Goal: Transaction & Acquisition: Purchase product/service

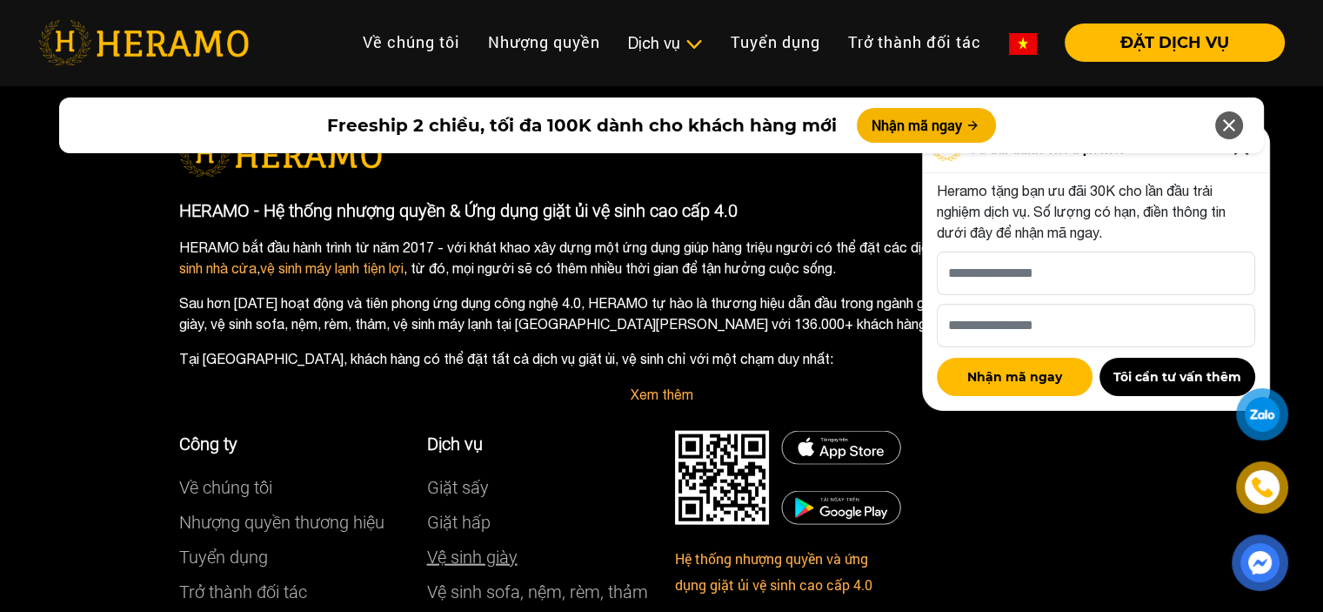
scroll to position [10351, 0]
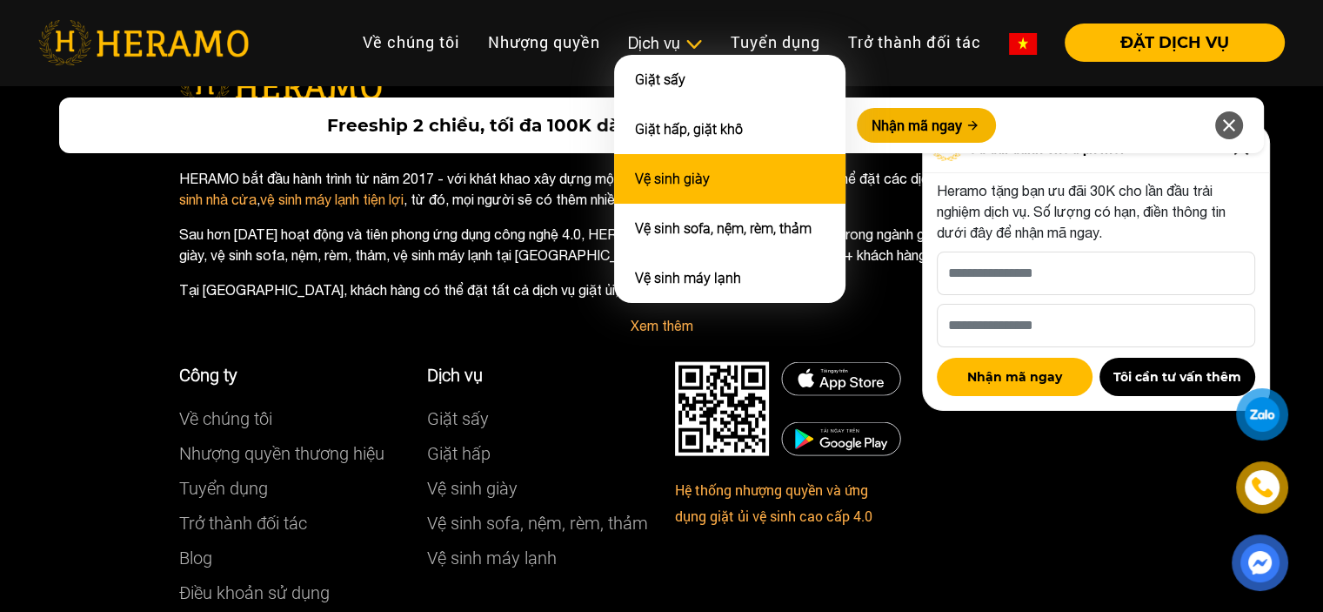
click at [697, 171] on link "Vệ sinh giày" at bounding box center [672, 179] width 75 height 17
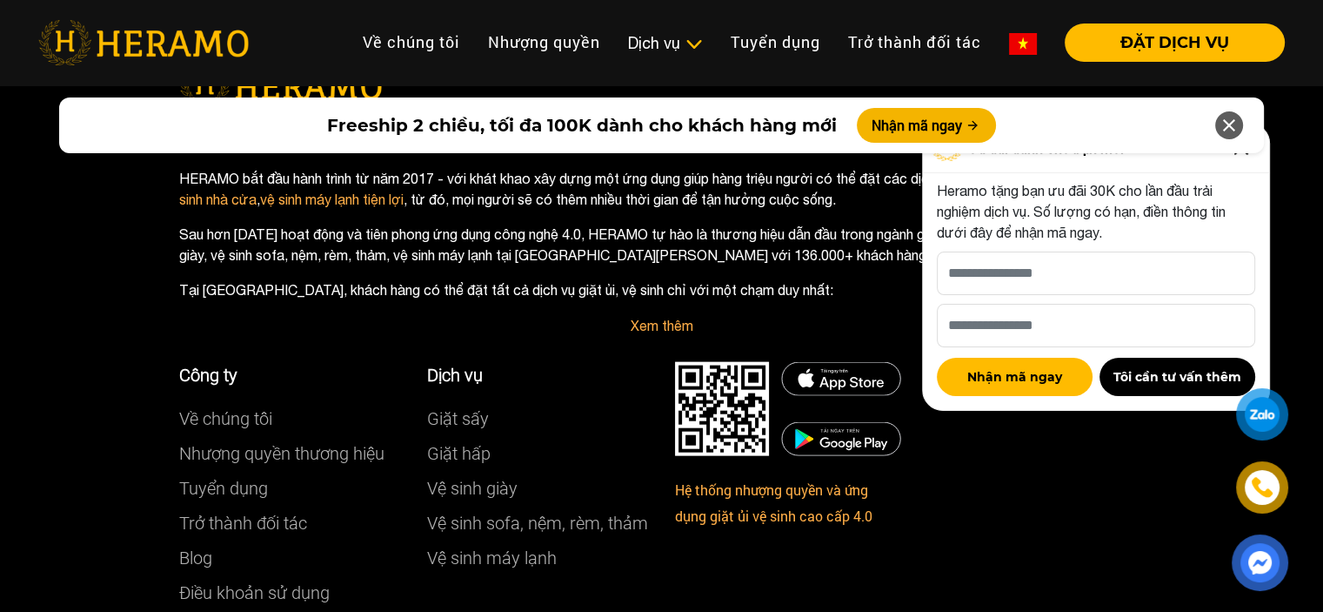
click at [1225, 124] on icon at bounding box center [1229, 125] width 21 height 31
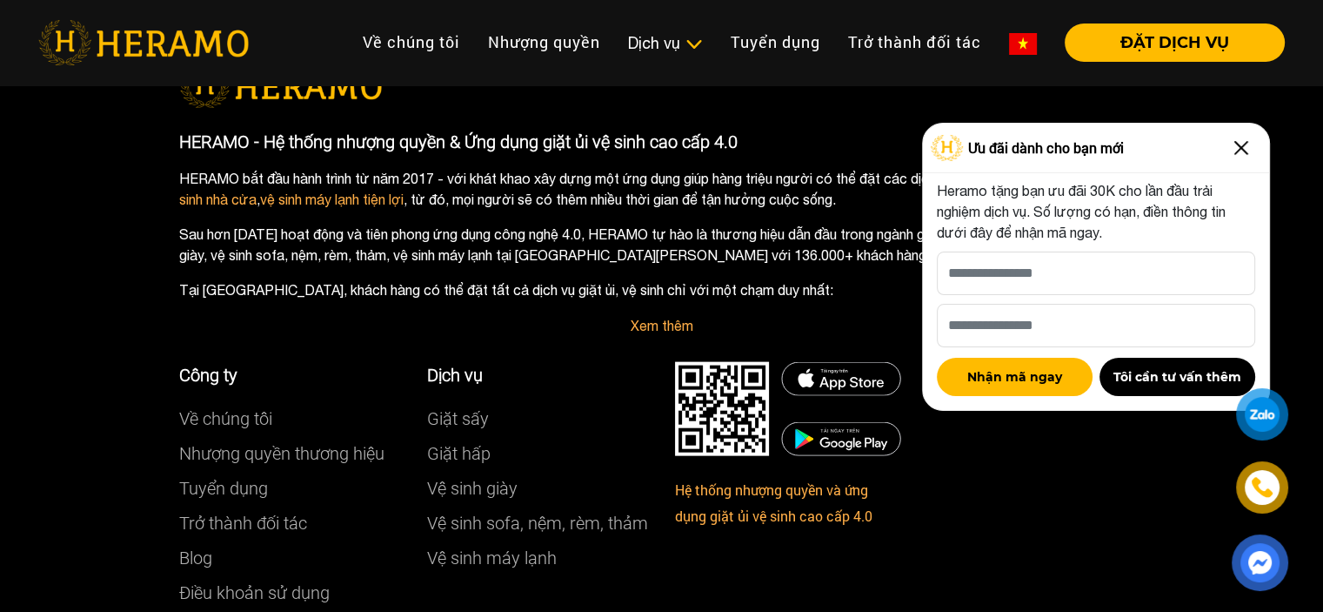
click at [1235, 149] on img at bounding box center [1241, 148] width 28 height 28
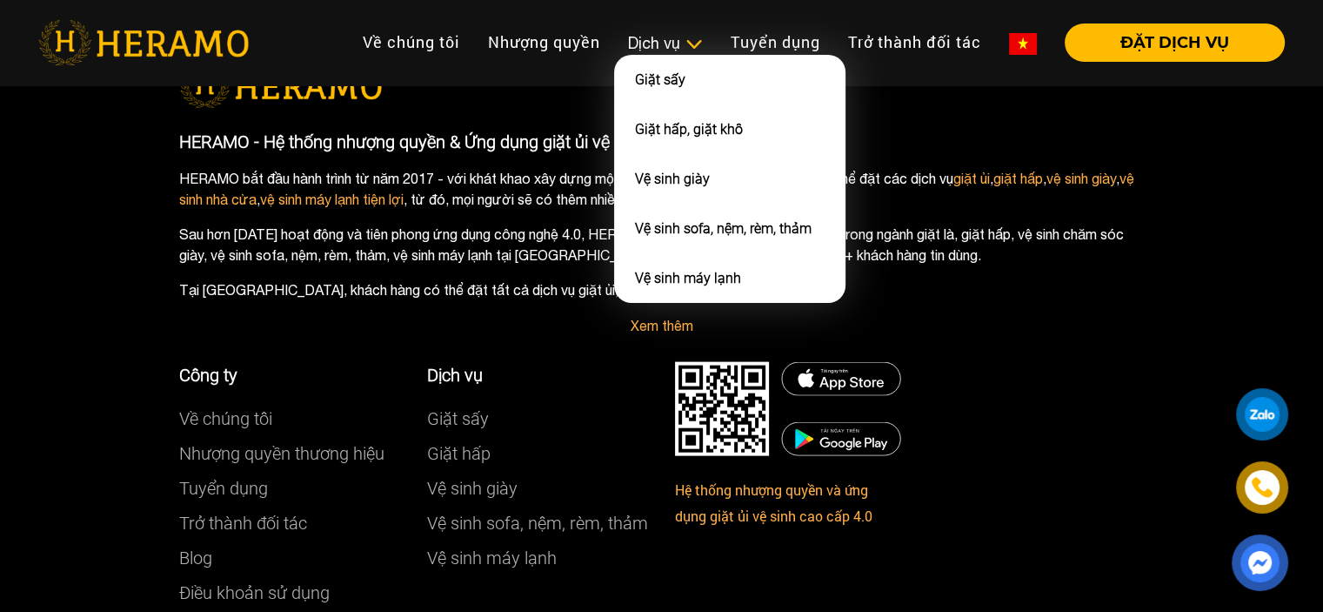
click at [696, 43] on img at bounding box center [694, 44] width 18 height 17
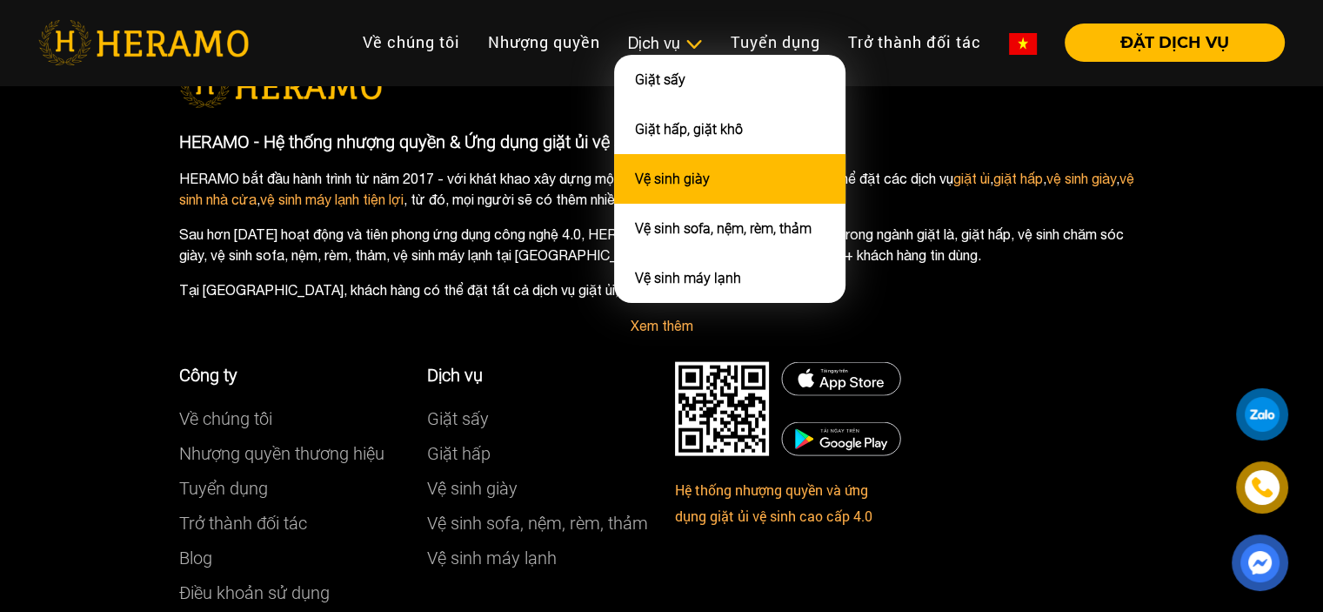
click at [671, 184] on link "Vệ sinh giày" at bounding box center [672, 179] width 75 height 17
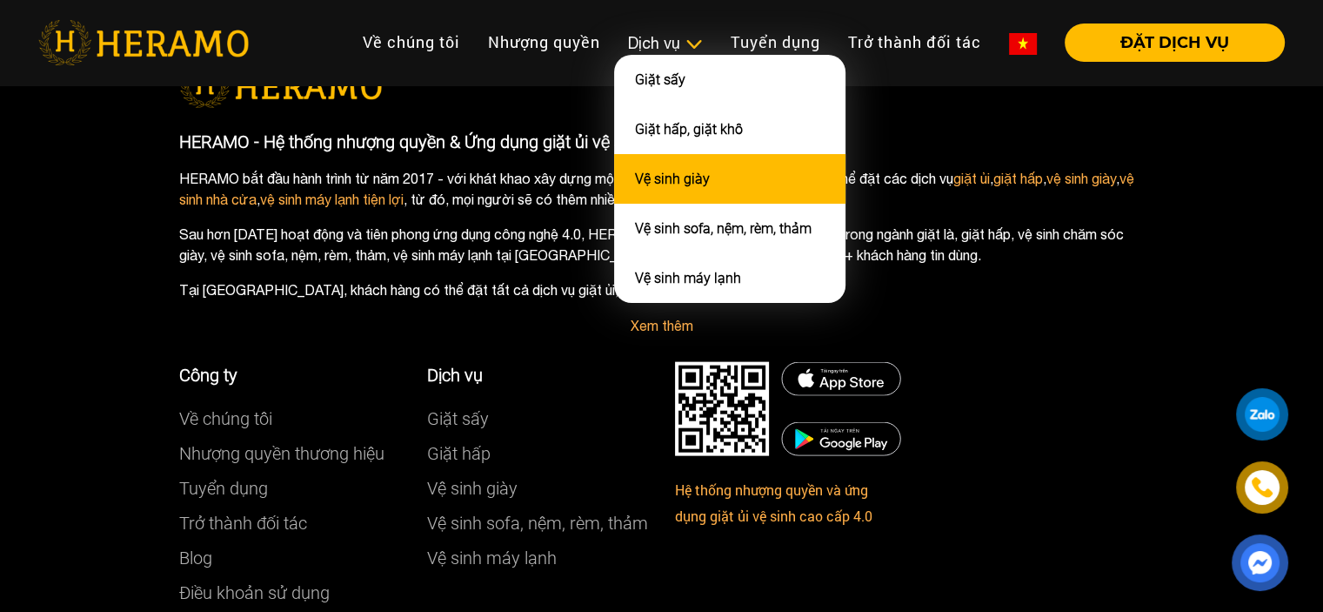
click at [671, 184] on link "Vệ sinh giày" at bounding box center [672, 179] width 75 height 17
click at [671, 183] on link "Vệ sinh giày" at bounding box center [672, 179] width 75 height 17
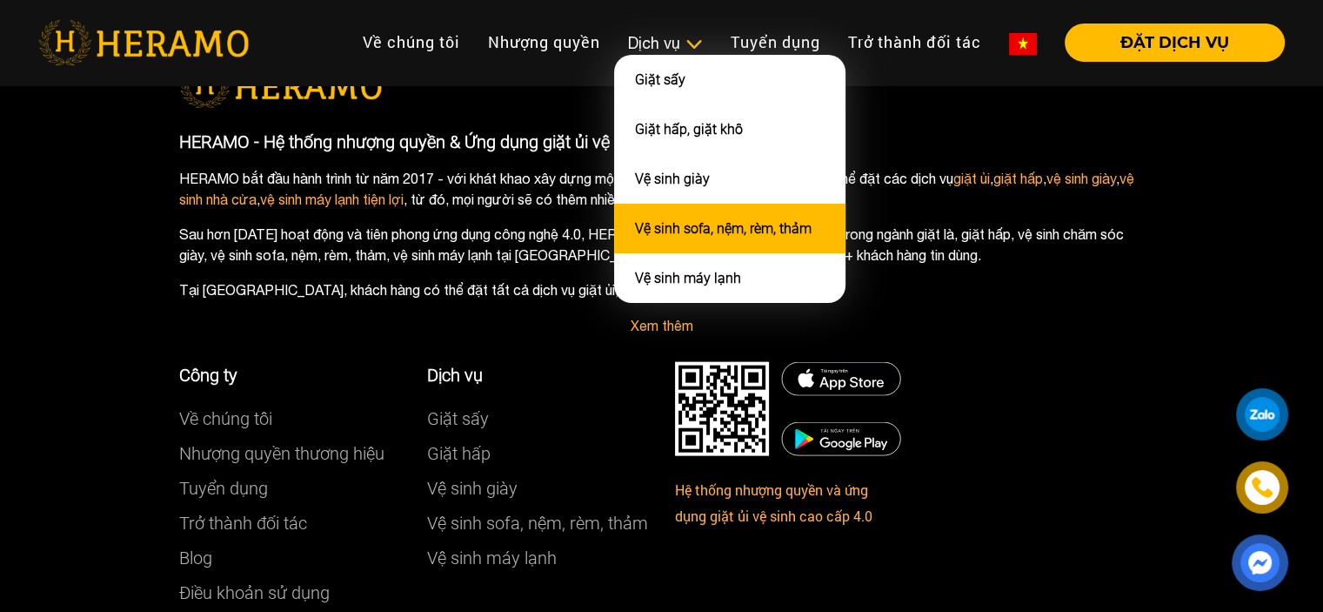
click at [672, 213] on li "Vệ sinh sofa, nệm, rèm, thảm" at bounding box center [729, 229] width 231 height 50
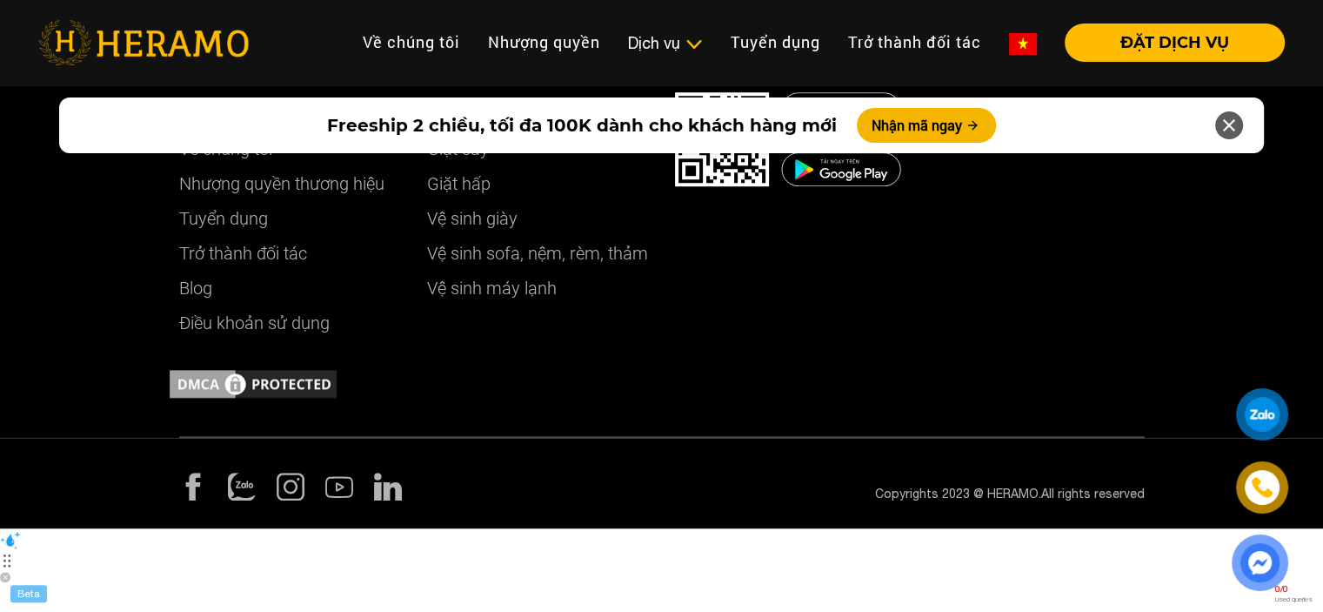
click at [672, 217] on div at bounding box center [744, 216] width 165 height 300
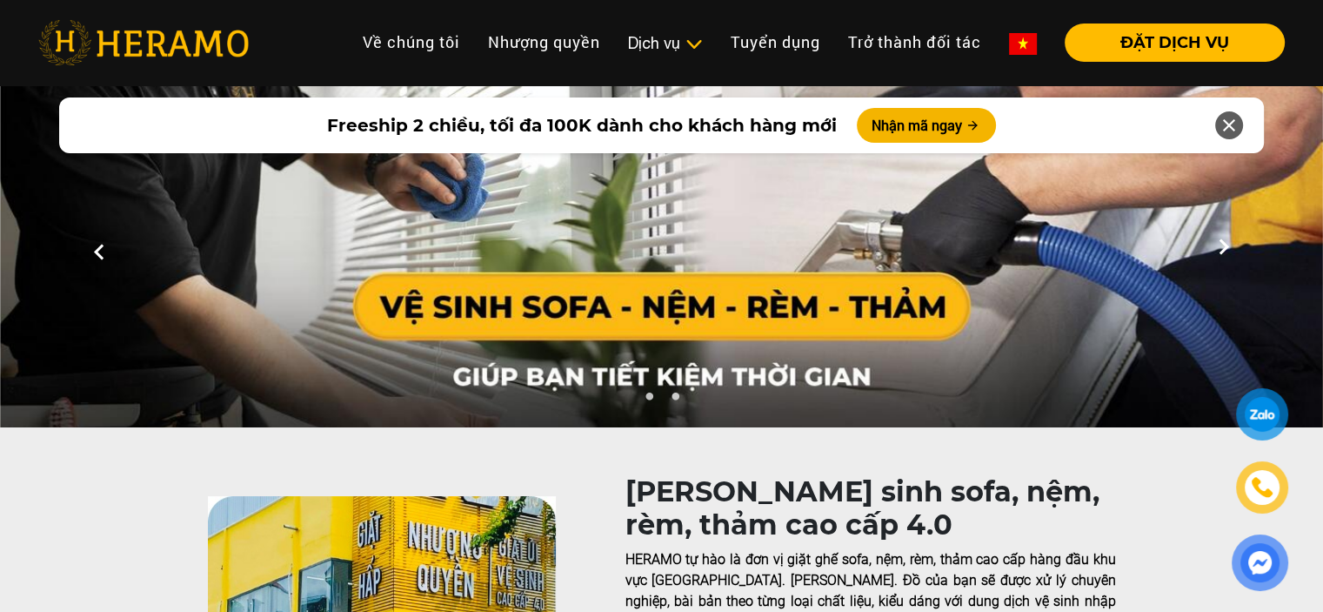
click at [673, 55] on li "Dịch vụ Dịch vụ Giặt sấy Giặt hấp, giặt khô Vệ sinh giày Vệ sinh sofa, nệm, rèm…" at bounding box center [665, 42] width 103 height 38
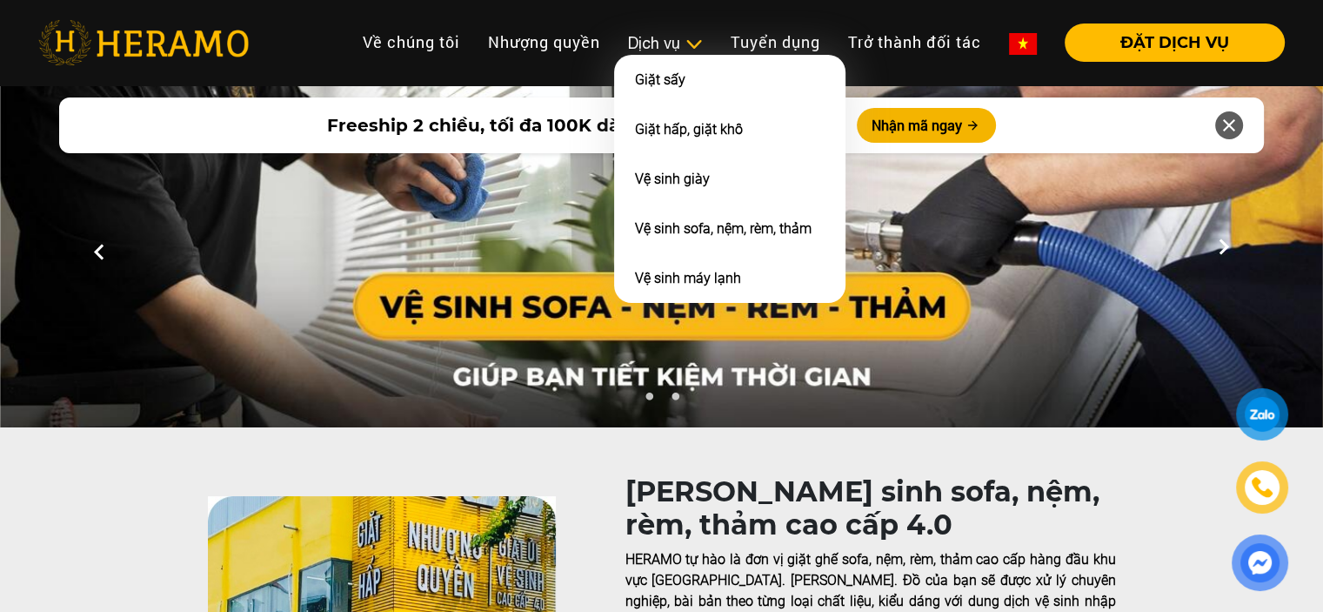
click at [685, 37] on img at bounding box center [694, 44] width 18 height 17
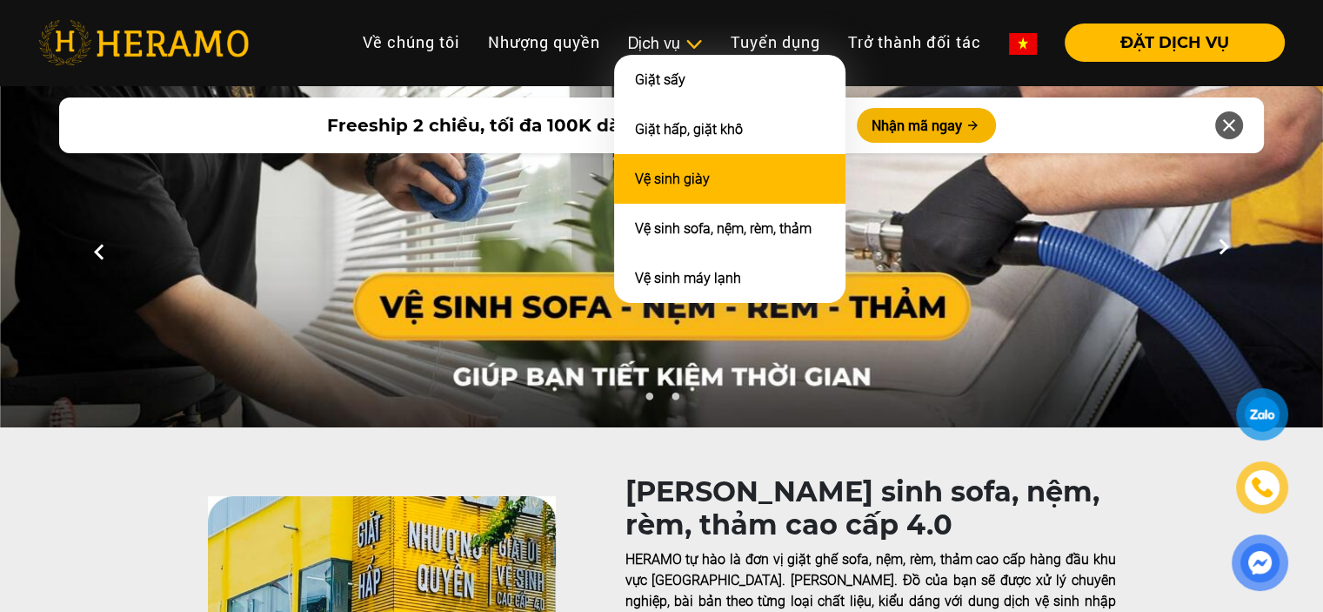
click at [684, 171] on link "Vệ sinh giày" at bounding box center [672, 179] width 75 height 17
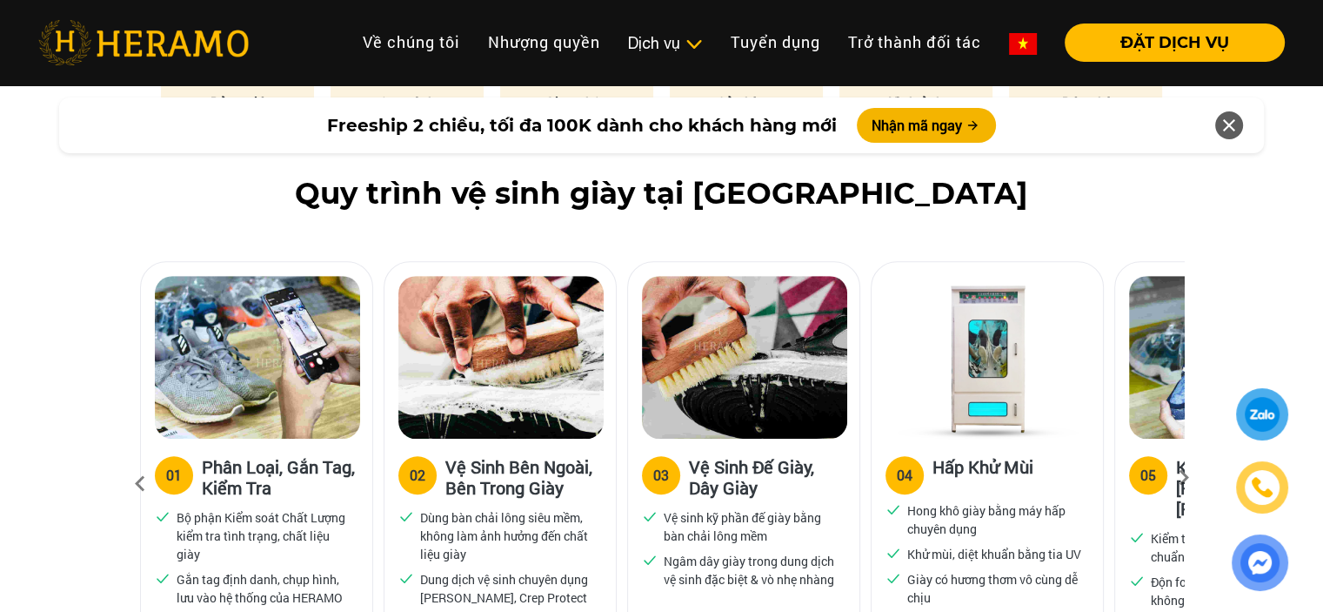
scroll to position [1044, 0]
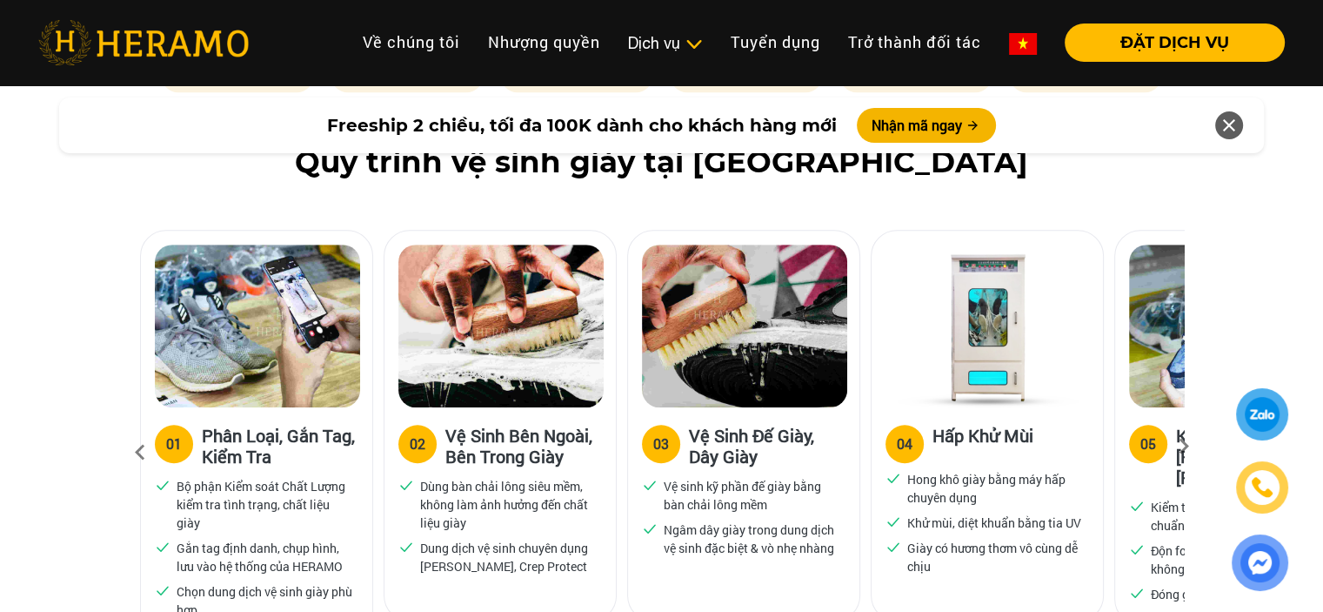
click at [1190, 446] on icon at bounding box center [1183, 451] width 31 height 11
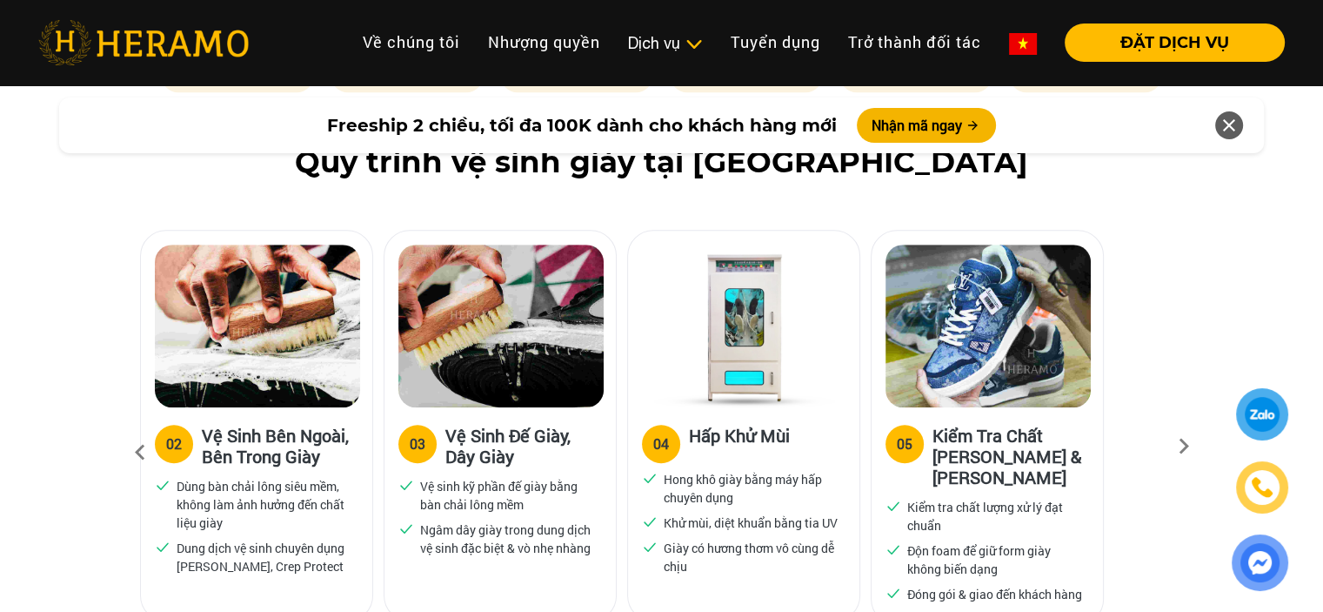
click at [1186, 446] on icon at bounding box center [1183, 451] width 31 height 11
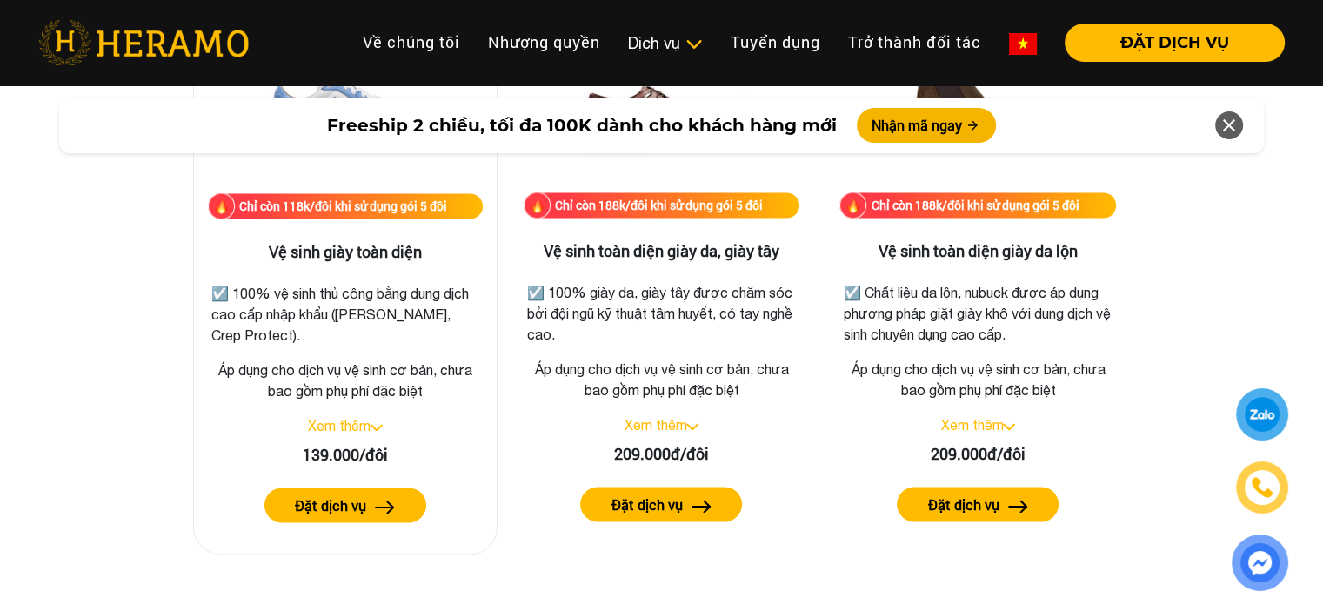
scroll to position [2523, 0]
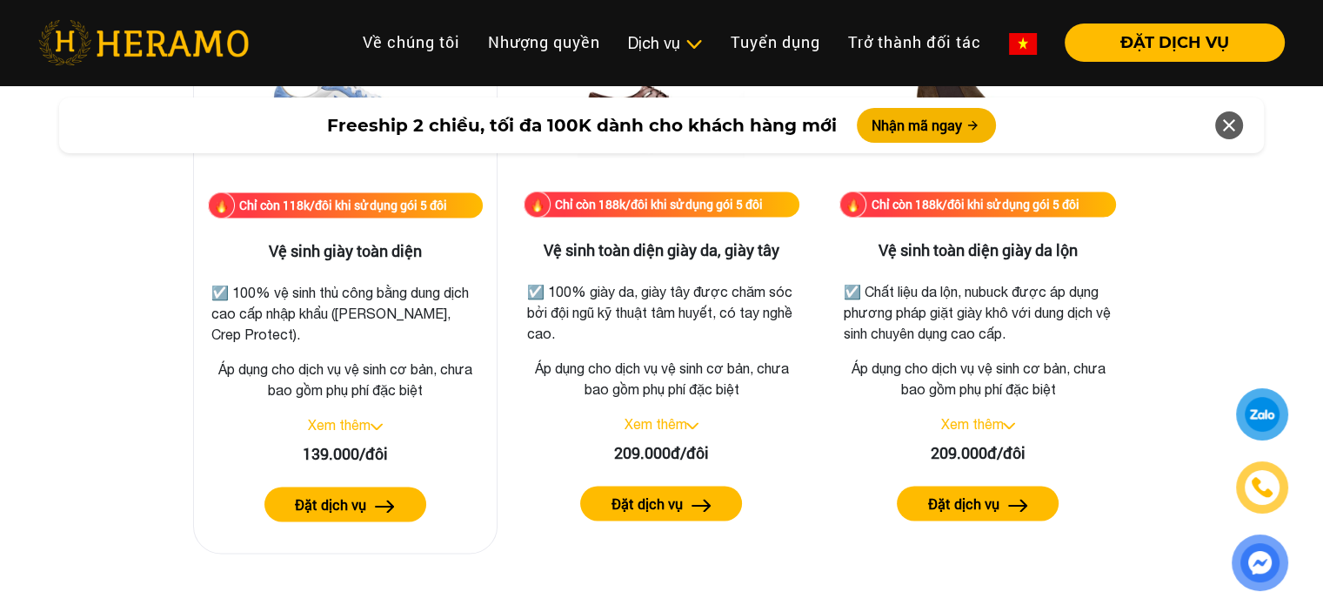
click at [358, 420] on link "Xem thêm" at bounding box center [339, 425] width 63 height 16
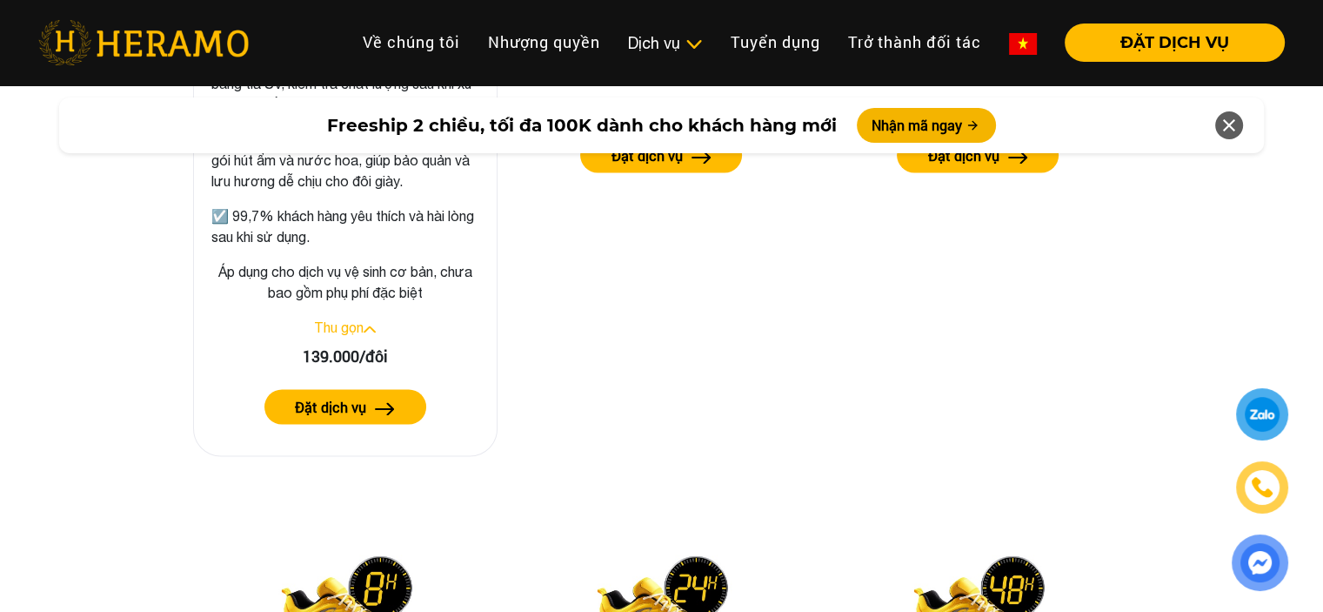
click at [348, 326] on link "Thu gọn" at bounding box center [339, 327] width 50 height 16
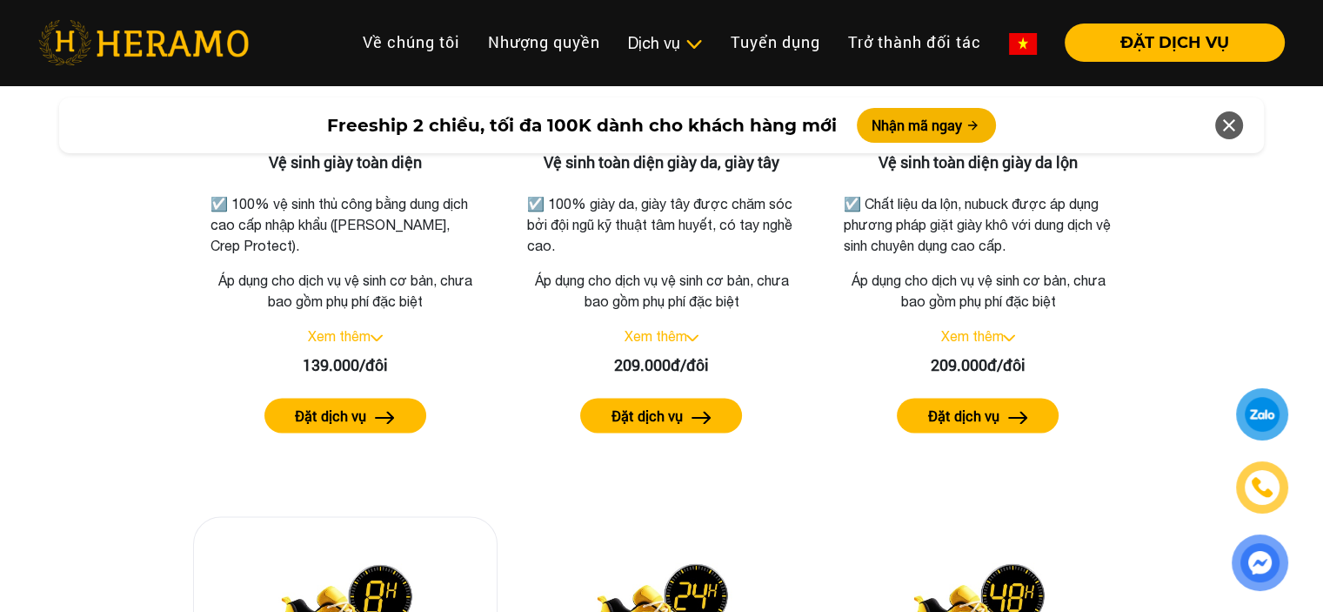
scroll to position [2609, 0]
